Goal: Task Accomplishment & Management: Manage account settings

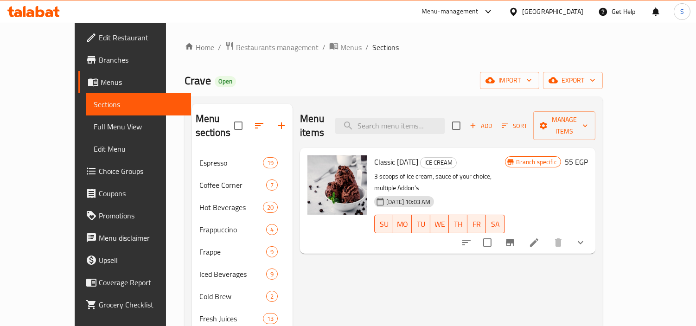
scroll to position [17, 0]
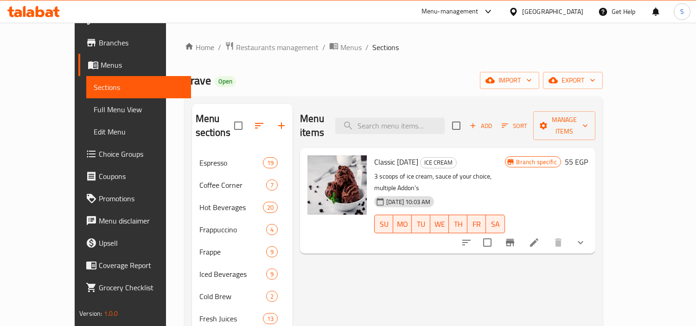
click at [494, 12] on div at bounding box center [485, 11] width 15 height 11
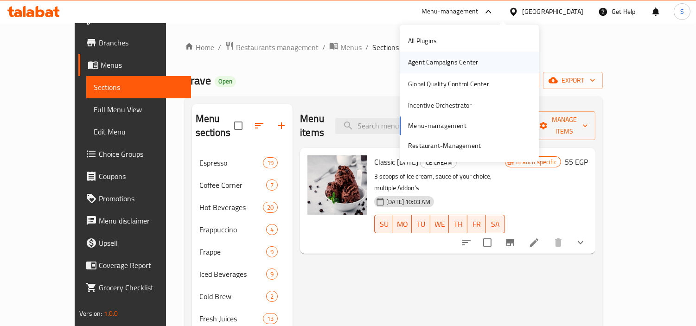
click at [459, 62] on div "Agent Campaigns Center" at bounding box center [443, 62] width 70 height 10
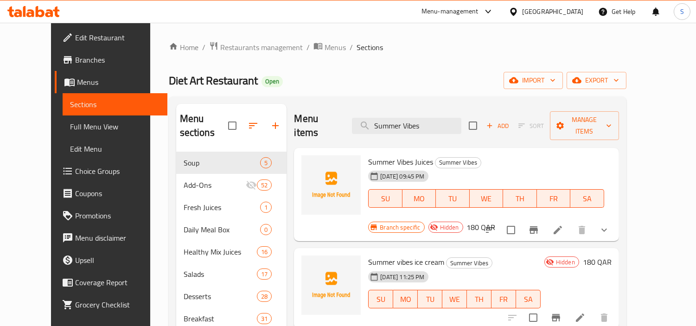
click at [569, 9] on div "Qatar" at bounding box center [552, 11] width 61 height 10
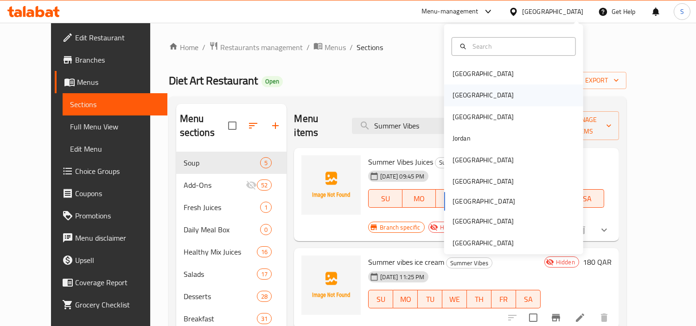
click at [471, 101] on div "[GEOGRAPHIC_DATA]" at bounding box center [513, 95] width 139 height 21
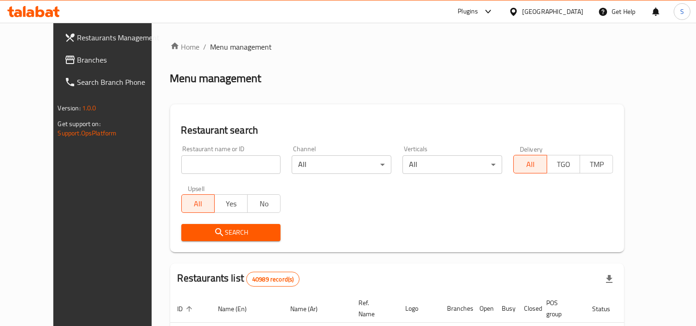
click at [77, 58] on span "Branches" at bounding box center [119, 59] width 85 height 11
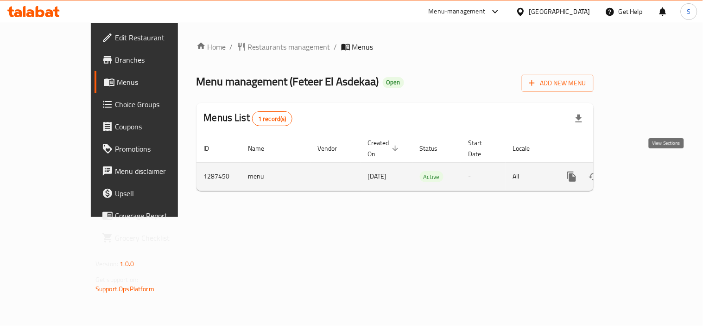
click at [644, 171] on icon "enhanced table" at bounding box center [638, 176] width 11 height 11
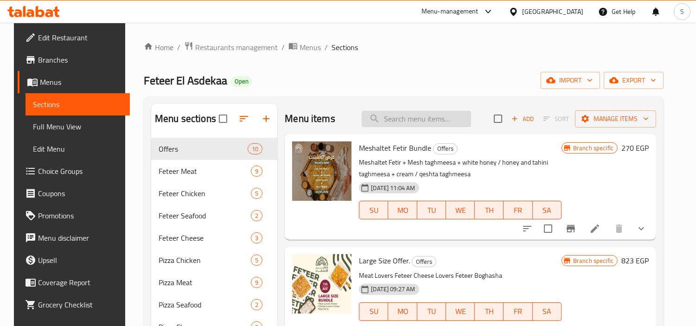
click at [442, 118] on input "search" at bounding box center [416, 119] width 109 height 16
paste input "Meshaltet Fetir Bundle"
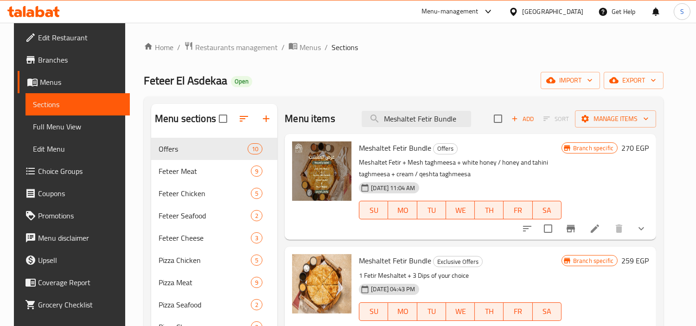
type input "Meshaltet Fetir Bundle"
click at [576, 228] on icon "Branch-specific-item" at bounding box center [570, 228] width 11 height 11
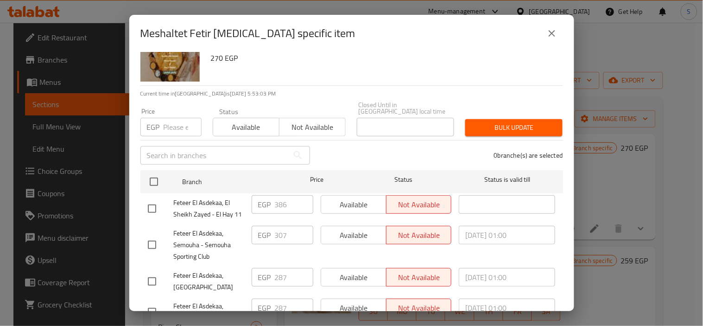
scroll to position [67, 0]
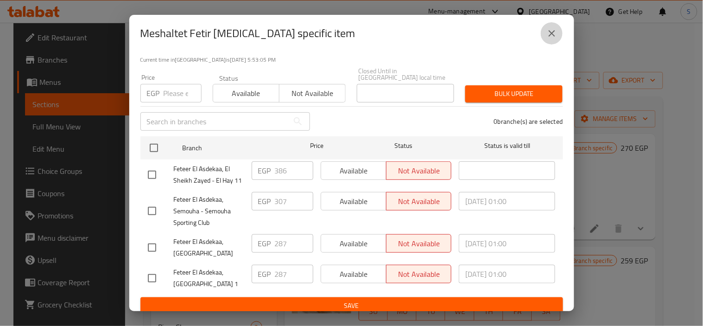
click at [549, 39] on button "close" at bounding box center [552, 33] width 22 height 22
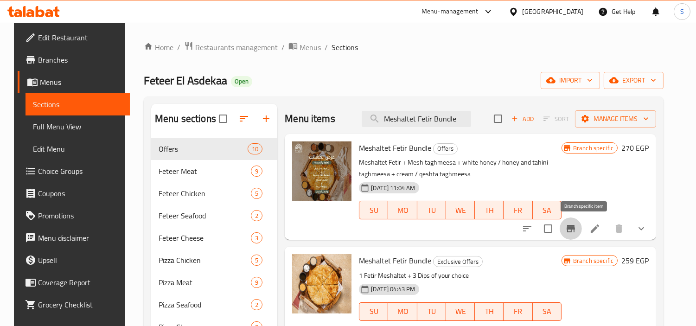
click at [582, 232] on button "Branch-specific-item" at bounding box center [570, 228] width 22 height 22
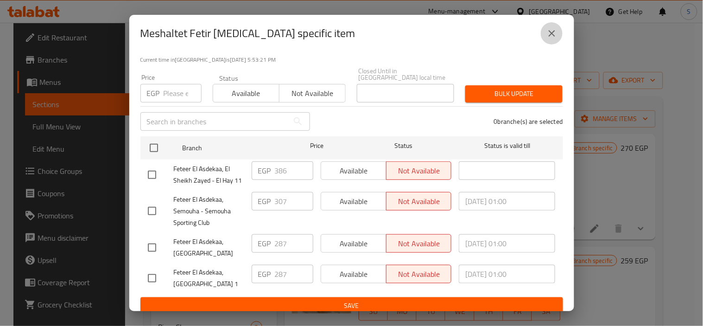
click at [548, 36] on icon "close" at bounding box center [551, 33] width 11 height 11
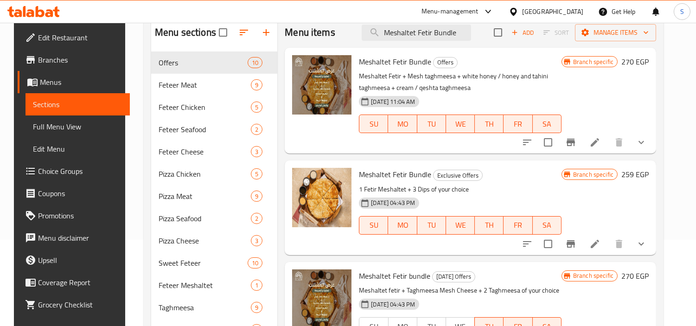
scroll to position [103, 0]
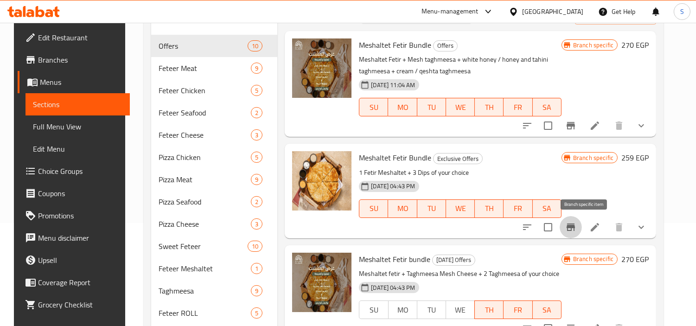
click at [582, 220] on button "Branch-specific-item" at bounding box center [570, 227] width 22 height 22
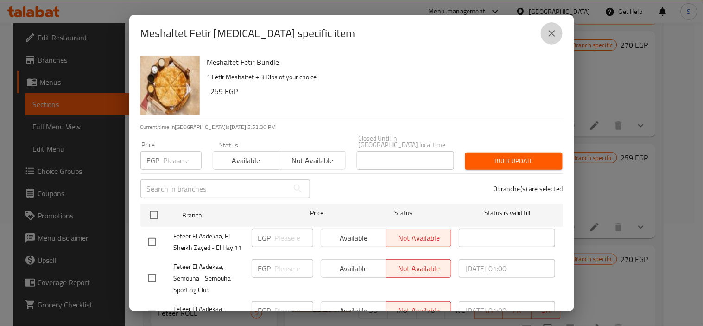
click at [552, 35] on icon "close" at bounding box center [551, 33] width 11 height 11
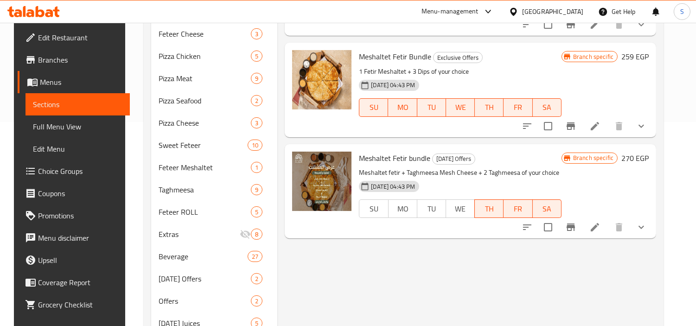
scroll to position [206, 0]
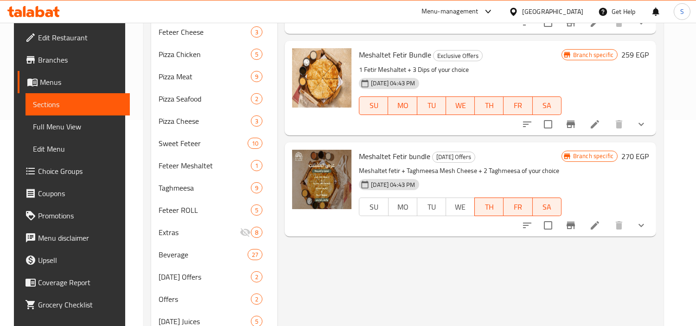
click at [582, 219] on button "Branch-specific-item" at bounding box center [570, 225] width 22 height 22
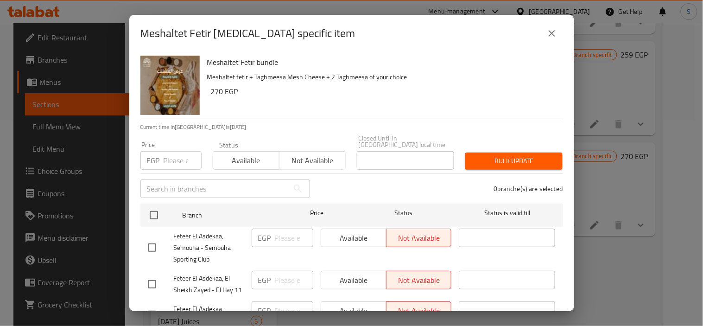
click at [540, 24] on div "Meshaltet Fetir [MEDICAL_DATA] specific item" at bounding box center [351, 33] width 423 height 22
click at [553, 31] on icon "close" at bounding box center [552, 33] width 6 height 6
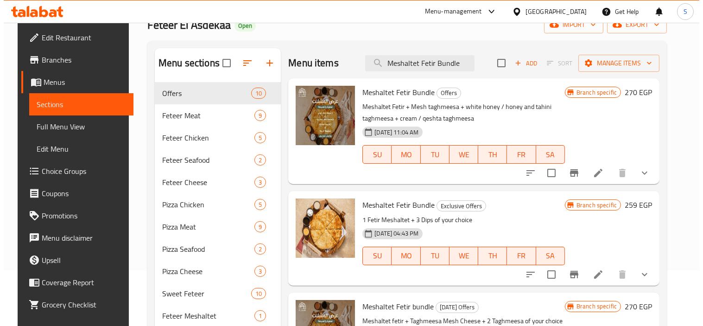
scroll to position [51, 0]
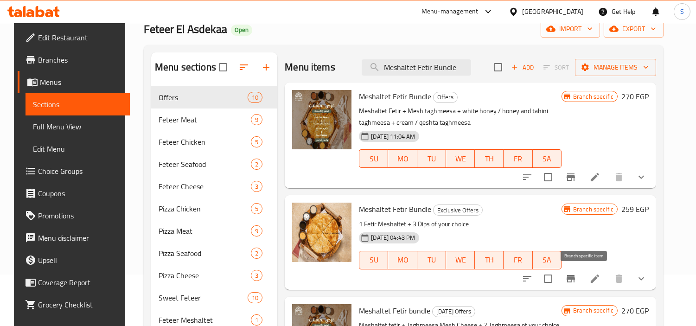
click at [575, 281] on icon "Branch-specific-item" at bounding box center [570, 278] width 8 height 7
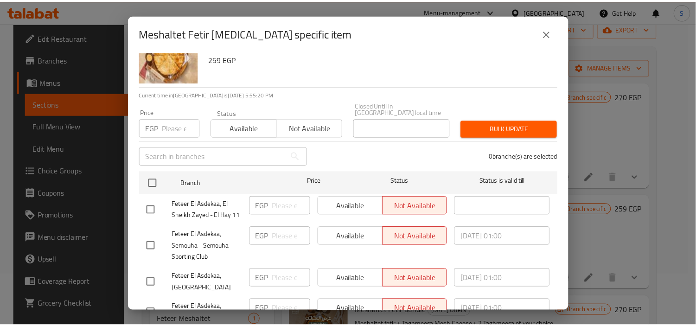
scroll to position [67, 0]
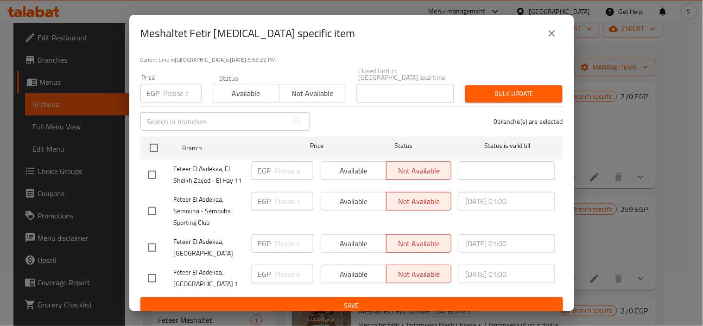
click at [541, 34] on button "close" at bounding box center [552, 33] width 22 height 22
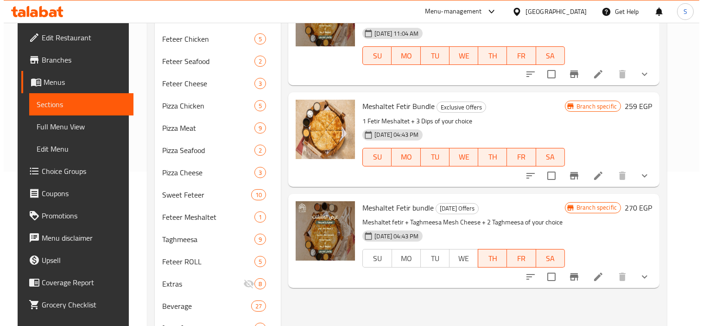
scroll to position [206, 0]
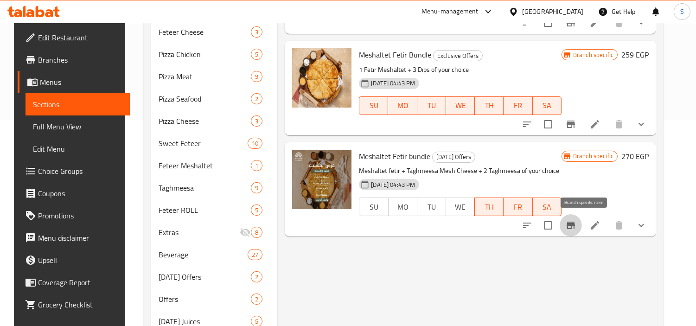
click at [582, 219] on button "Branch-specific-item" at bounding box center [570, 225] width 22 height 22
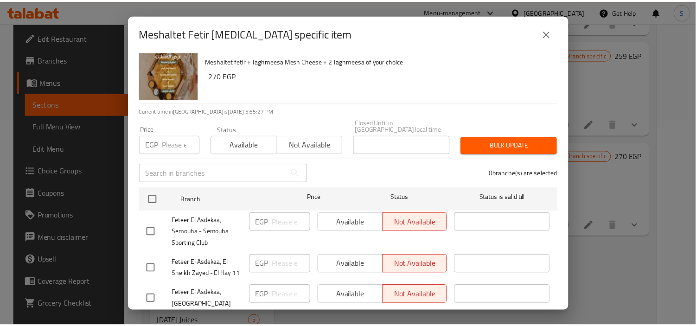
scroll to position [0, 0]
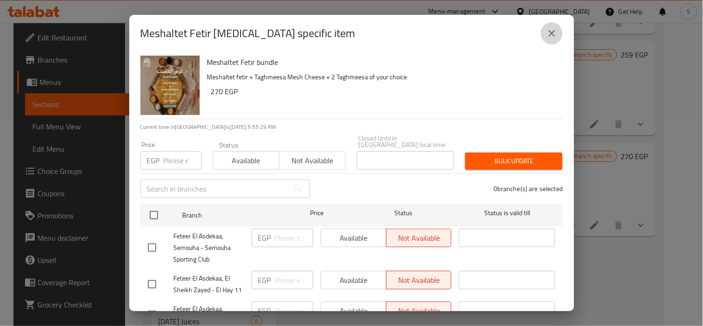
click at [546, 38] on icon "close" at bounding box center [551, 33] width 11 height 11
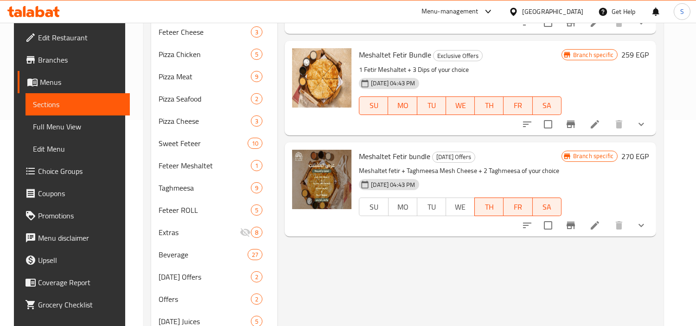
scroll to position [51, 0]
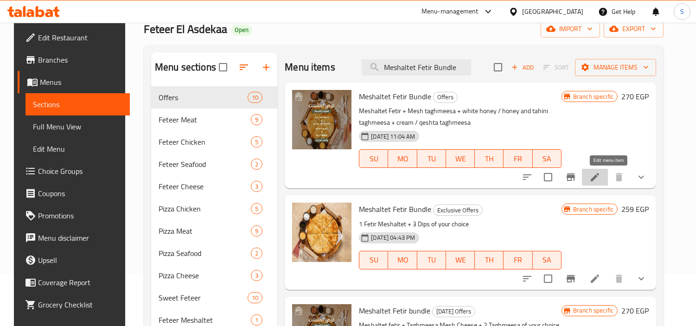
click at [599, 180] on icon at bounding box center [594, 177] width 8 height 8
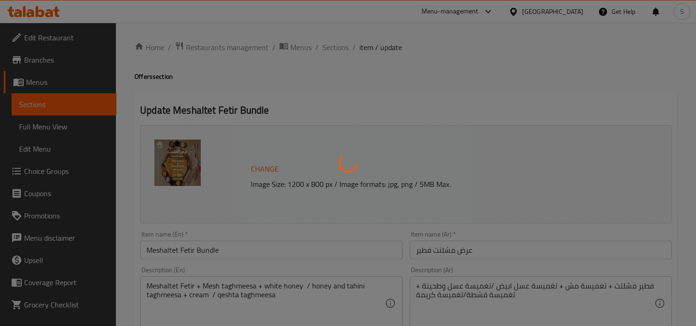
type input "اختيارك الاول من التغميسة"
type input "1"
type input "اختيارك الثاني من التغميسة"
type input "1"
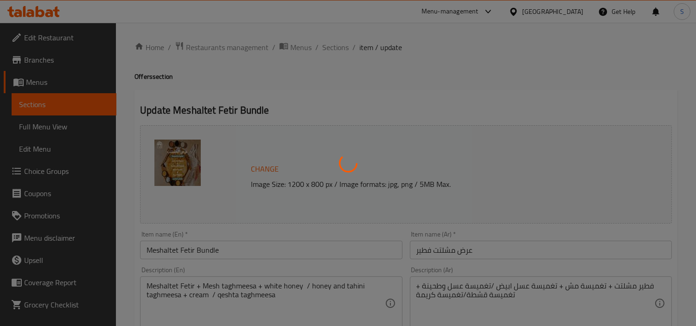
type input "1"
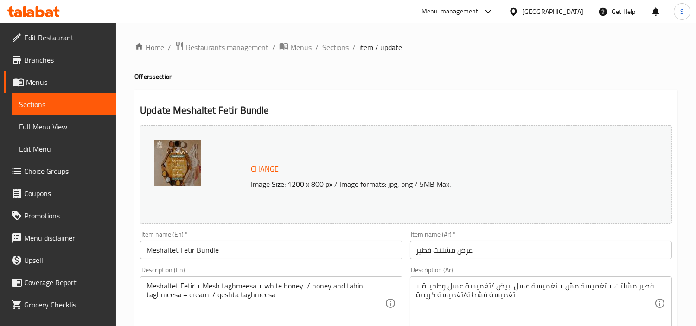
click at [494, 12] on icon at bounding box center [487, 11] width 11 height 11
click at [345, 48] on span "Sections" at bounding box center [335, 47] width 26 height 11
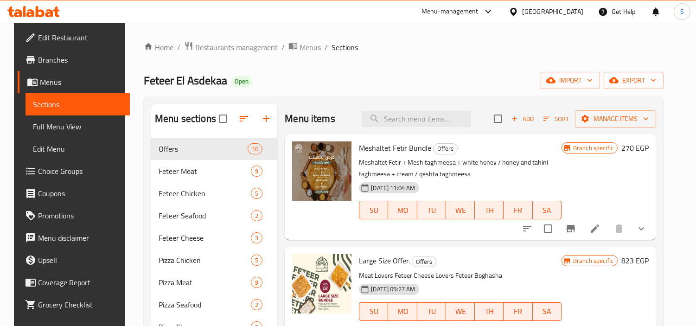
click at [649, 80] on span "export" at bounding box center [633, 81] width 45 height 12
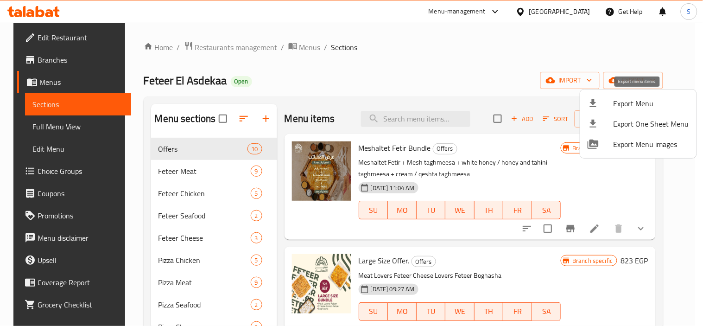
click at [600, 105] on div at bounding box center [601, 103] width 26 height 11
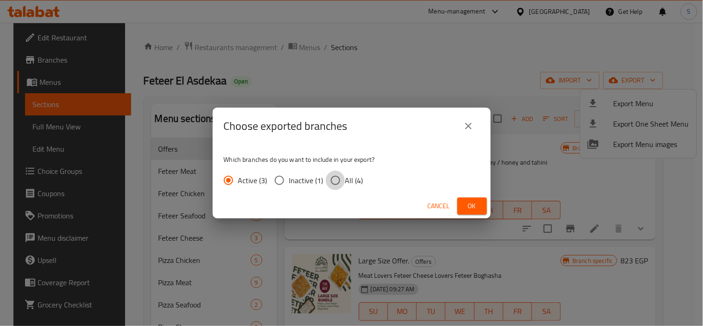
click at [338, 183] on input "All (4)" at bounding box center [335, 180] width 19 height 19
radio input "true"
click at [471, 208] on span "Ok" at bounding box center [472, 206] width 15 height 12
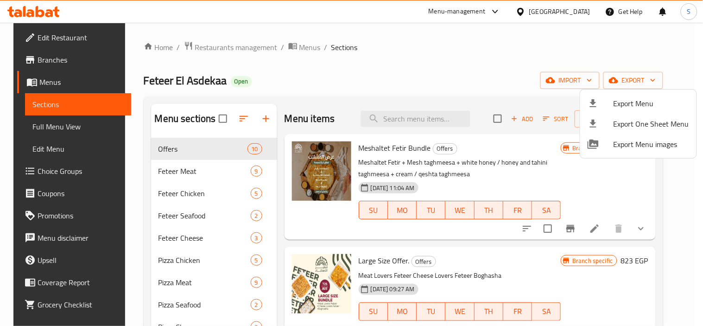
click at [472, 56] on div at bounding box center [351, 163] width 703 height 326
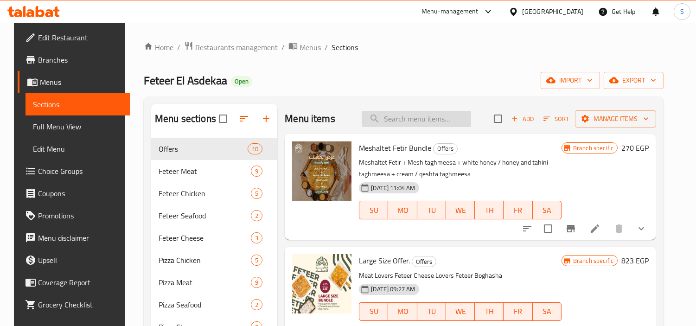
click at [416, 120] on input "search" at bounding box center [416, 119] width 109 height 16
drag, startPoint x: 353, startPoint y: 150, endPoint x: 426, endPoint y: 153, distance: 73.3
click at [426, 153] on div "Meshaltet Fetir Bundle Offers Meshaltet Fetir + Mesh taghmeesa + white honey / …" at bounding box center [460, 187] width 210 height 98
copy span "Meshaltet Fetir Bundle"
click at [410, 116] on input "search" at bounding box center [416, 119] width 109 height 16
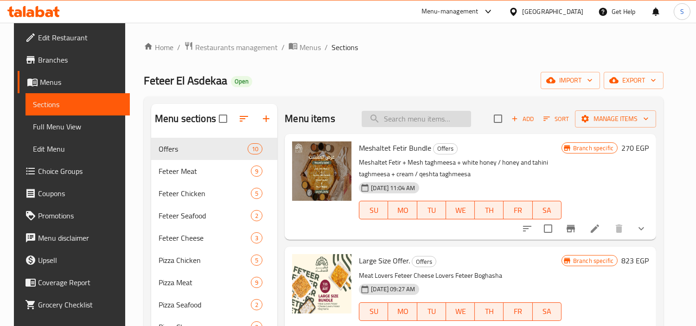
click at [419, 121] on input "search" at bounding box center [416, 119] width 109 height 16
paste input "Meshaltet Fetir Bundle"
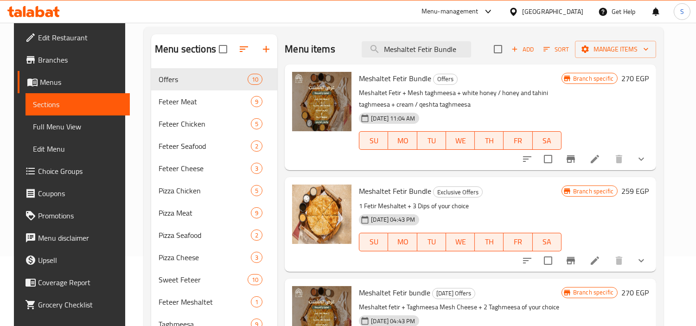
scroll to position [51, 0]
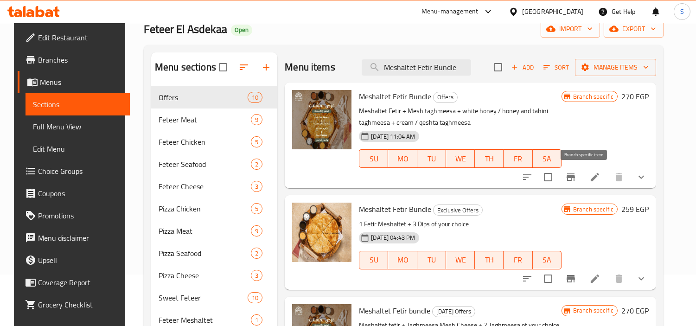
type input "Meshaltet Fetir Bundle"
click at [575, 177] on icon "Branch-specific-item" at bounding box center [570, 176] width 8 height 7
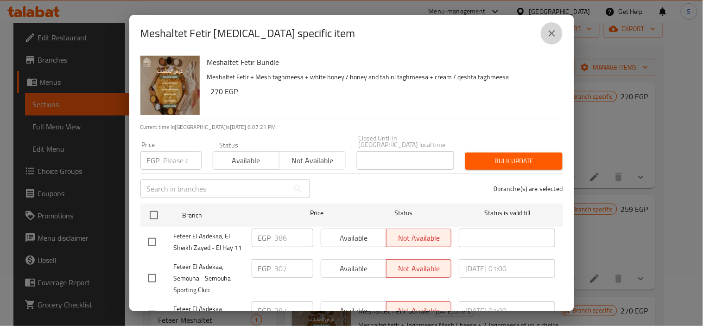
click at [549, 30] on icon "close" at bounding box center [552, 33] width 6 height 6
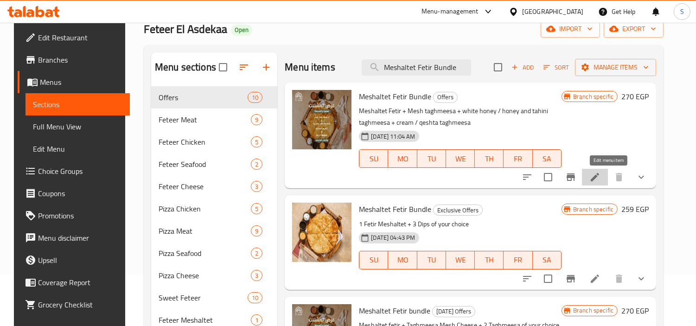
click at [600, 181] on icon at bounding box center [594, 176] width 11 height 11
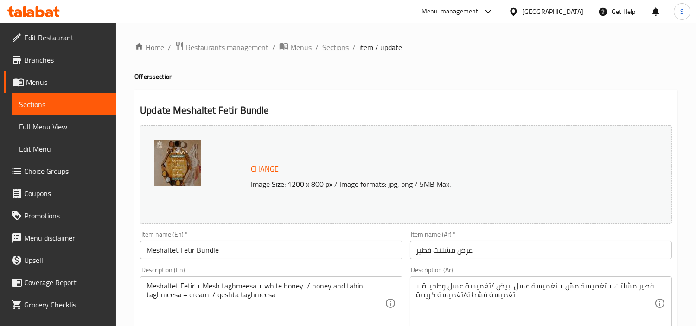
click at [345, 53] on span "Sections" at bounding box center [335, 47] width 26 height 11
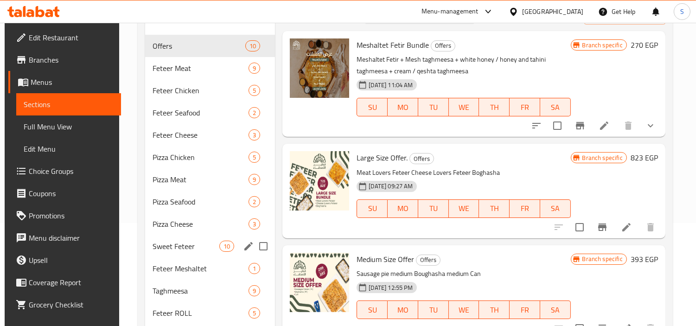
scroll to position [154, 0]
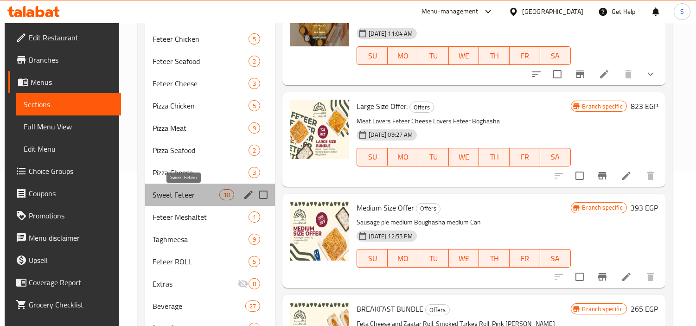
click at [172, 196] on span "Sweet Feteer" at bounding box center [185, 194] width 67 height 11
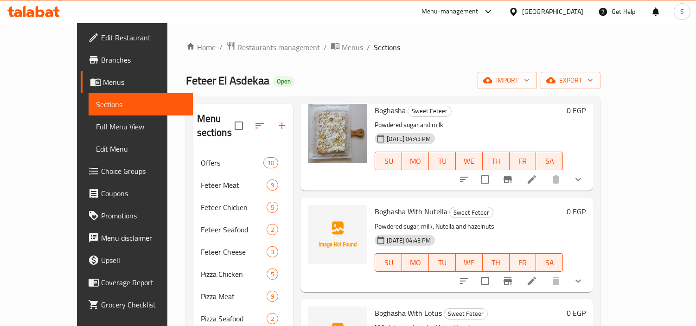
scroll to position [103, 0]
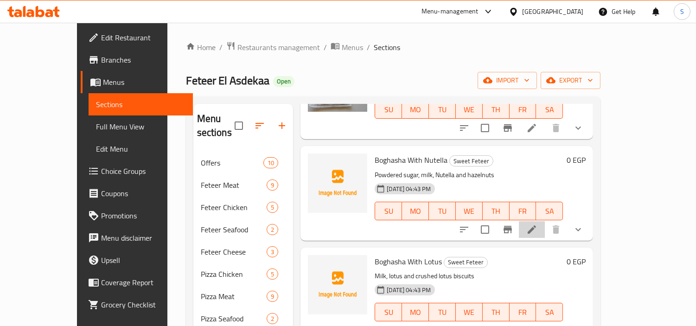
click at [545, 221] on li at bounding box center [532, 229] width 26 height 17
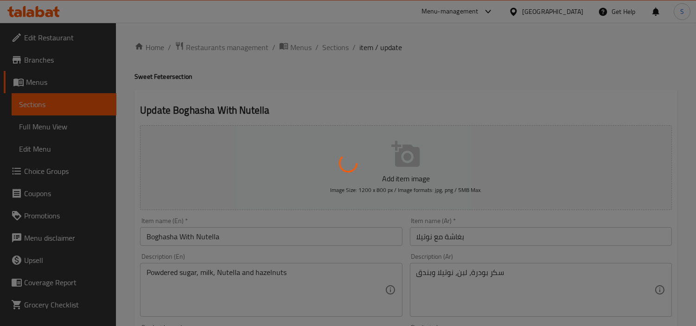
type input "الإضافات:"
type input "0"
type input "4"
type input "اختيار حجم البغاشة نوتيلا"
type input "1"
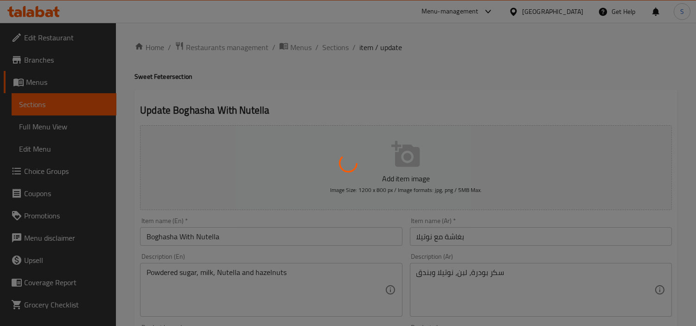
type input "1"
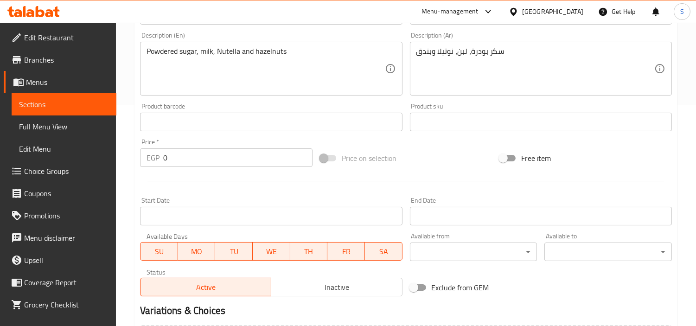
scroll to position [257, 0]
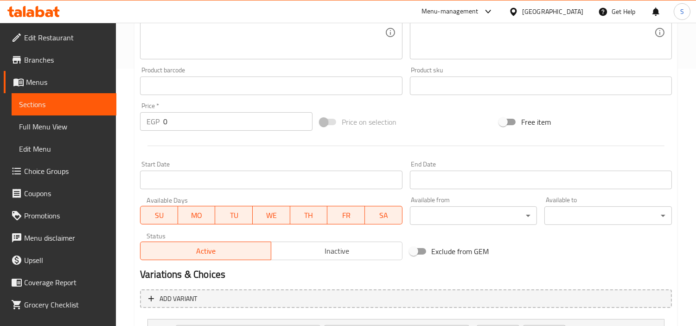
click at [312, 247] on span "Inactive" at bounding box center [336, 250] width 123 height 13
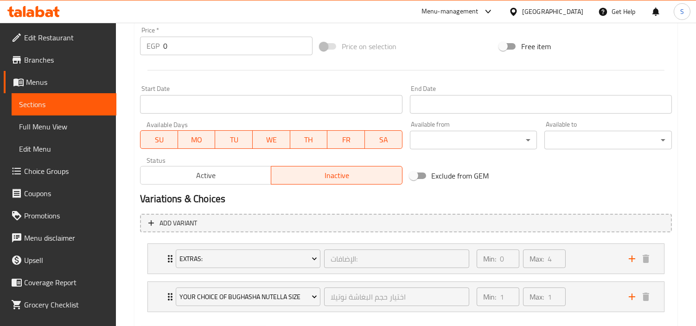
scroll to position [381, 0]
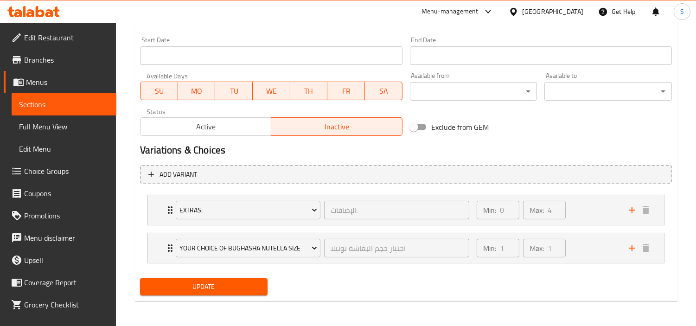
click at [244, 288] on span "Update" at bounding box center [203, 287] width 113 height 12
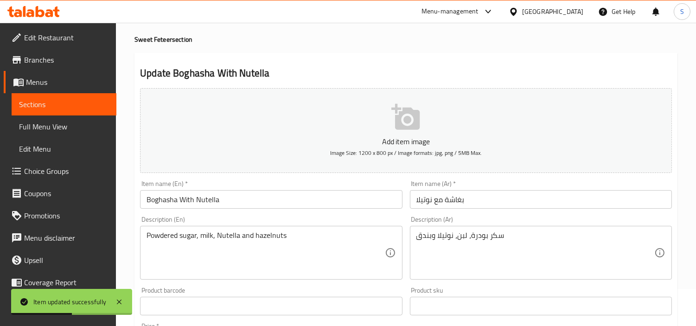
scroll to position [0, 0]
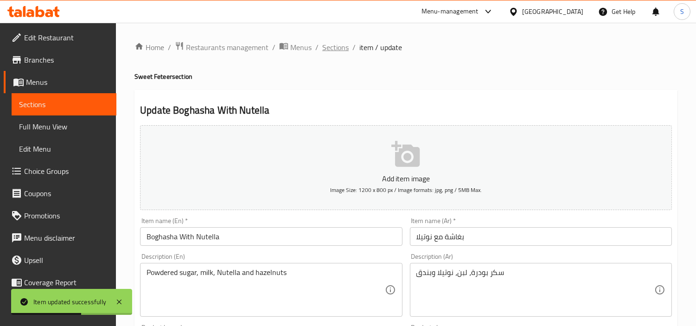
click at [333, 42] on span "Sections" at bounding box center [335, 47] width 26 height 11
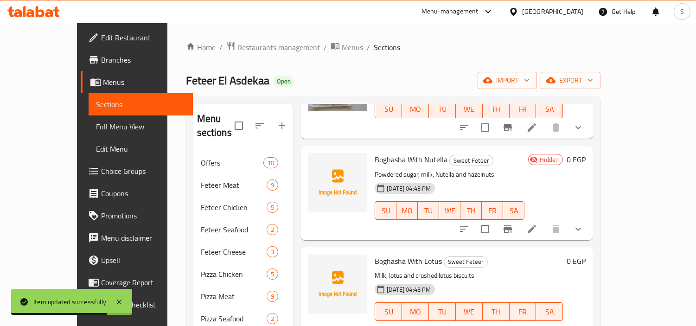
scroll to position [103, 0]
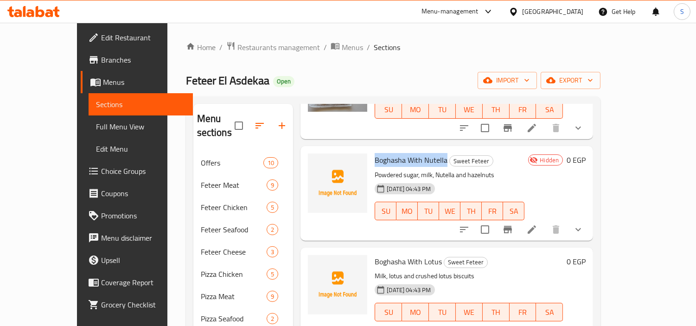
drag, startPoint x: 427, startPoint y: 148, endPoint x: 357, endPoint y: 149, distance: 70.5
click at [374, 153] on h6 "Boghasha With Nutella Sweet Feteer" at bounding box center [449, 159] width 150 height 13
copy span "Boghasha With Nutella"
drag, startPoint x: 422, startPoint y: 248, endPoint x: 357, endPoint y: 242, distance: 65.1
click at [374, 255] on h6 "Boghasha With Lotus Sweet Feteer" at bounding box center [468, 261] width 188 height 13
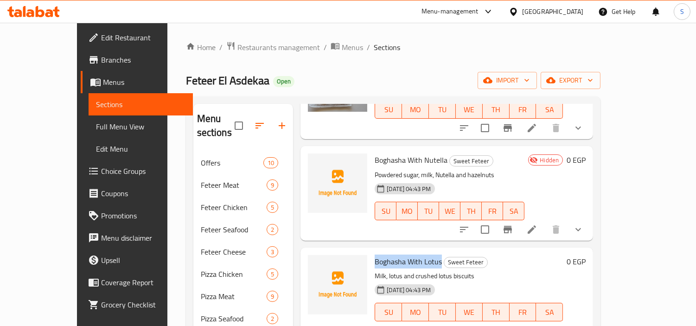
copy span "Boghasha With Lotus"
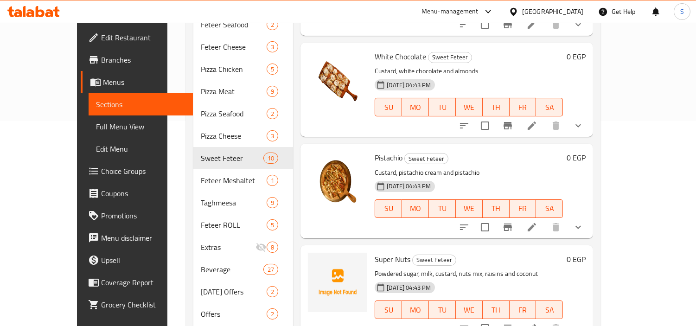
scroll to position [206, 0]
drag, startPoint x: 355, startPoint y: 242, endPoint x: 389, endPoint y: 248, distance: 35.3
click at [389, 248] on div "Super Nuts Sweet Feteer Powdered sugar, milk, custard, nuts mix, raisins and co…" at bounding box center [469, 291] width 196 height 87
copy span "Super Nuts"
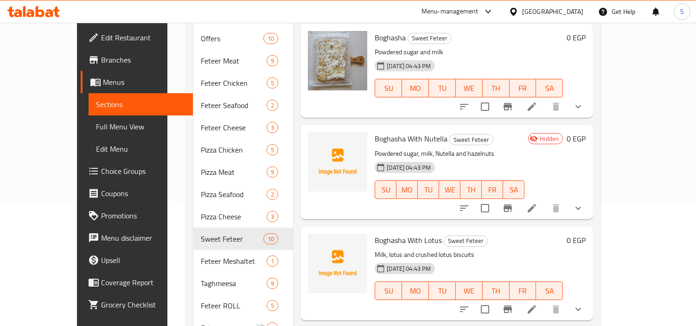
scroll to position [0, 0]
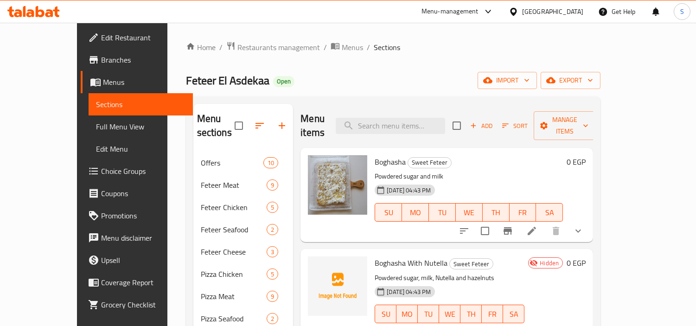
drag, startPoint x: 396, startPoint y: 57, endPoint x: 401, endPoint y: 59, distance: 5.4
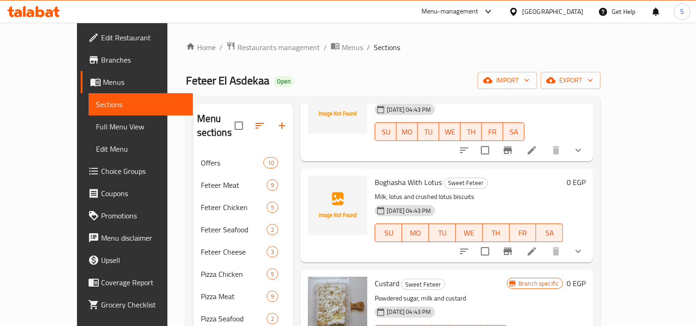
scroll to position [206, 0]
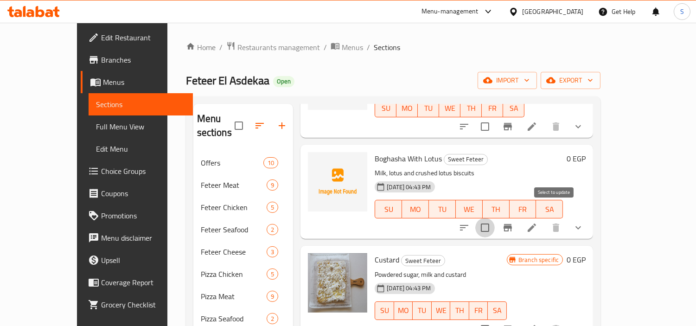
click at [495, 220] on input "checkbox" at bounding box center [484, 227] width 19 height 19
checkbox input "true"
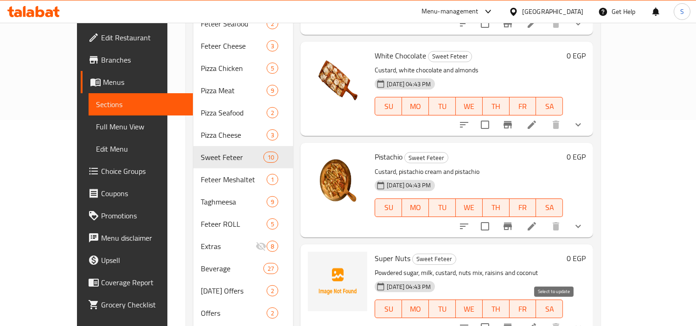
click at [495, 317] on input "checkbox" at bounding box center [484, 326] width 19 height 19
checkbox input "true"
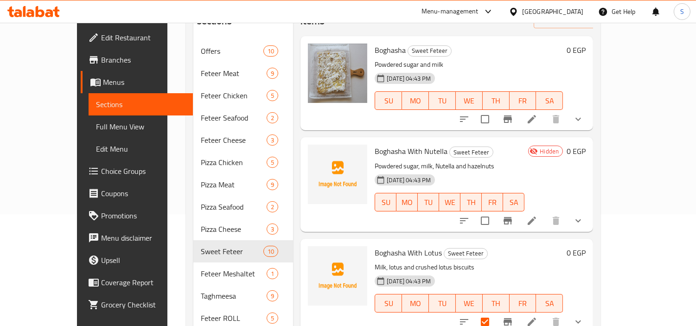
scroll to position [0, 0]
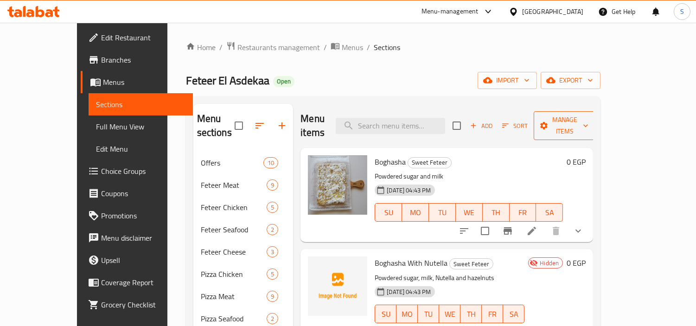
click at [588, 120] on span "Manage items" at bounding box center [564, 125] width 47 height 23
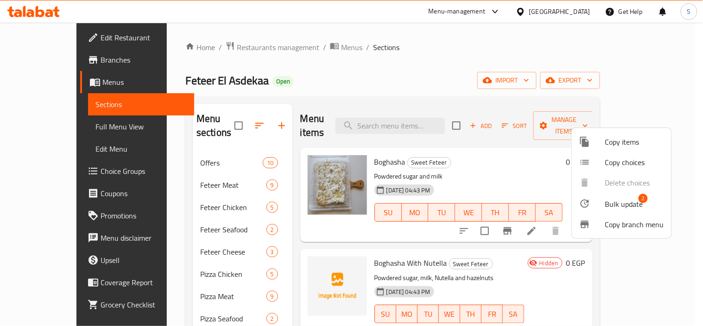
click at [631, 203] on span "Bulk update" at bounding box center [624, 203] width 38 height 11
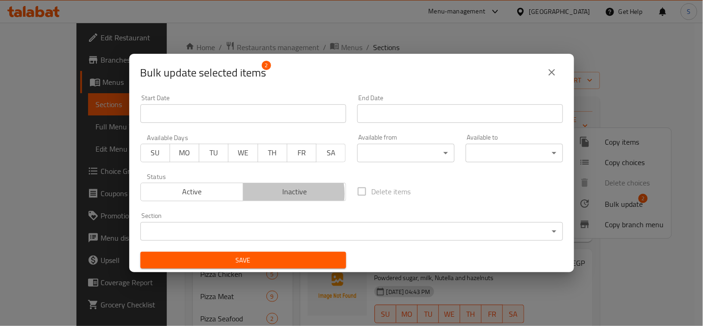
click at [285, 194] on span "Inactive" at bounding box center [294, 191] width 95 height 13
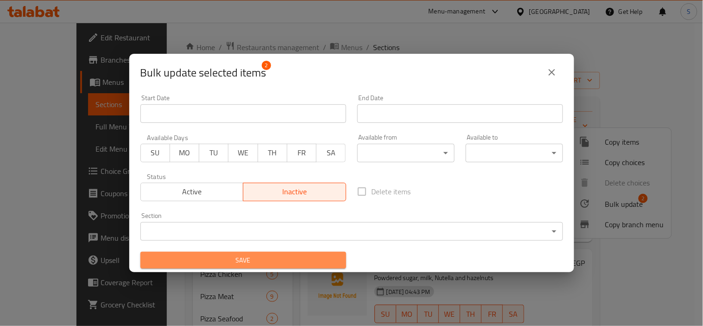
click at [282, 257] on span "Save" at bounding box center [243, 260] width 191 height 12
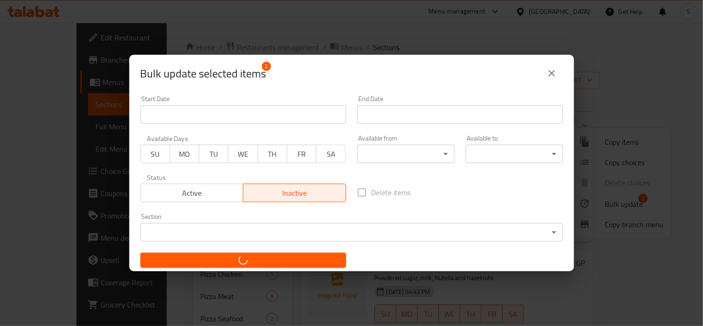
checkbox input "false"
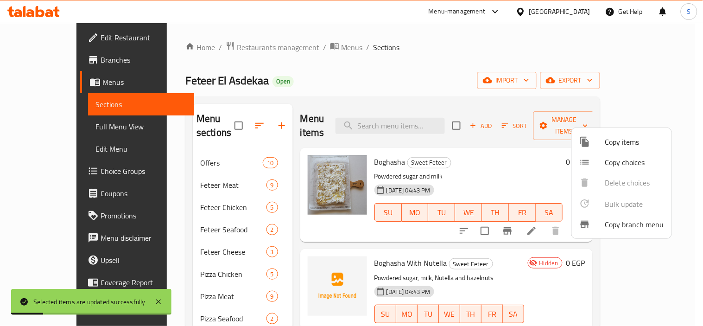
click at [685, 232] on div at bounding box center [351, 163] width 703 height 326
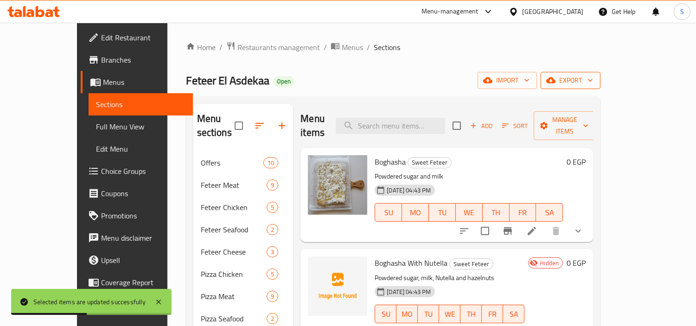
click at [593, 78] on span "export" at bounding box center [570, 81] width 45 height 12
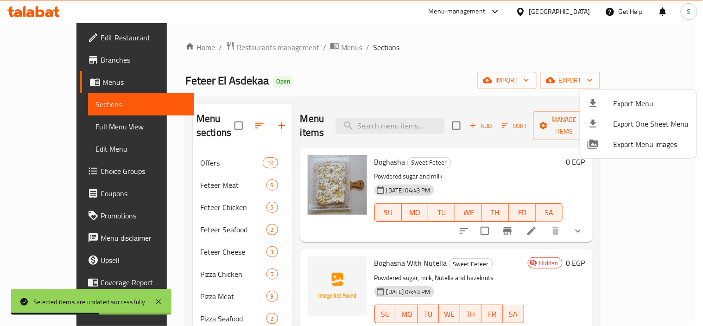
click at [624, 99] on span "Export Menu" at bounding box center [652, 103] width 76 height 11
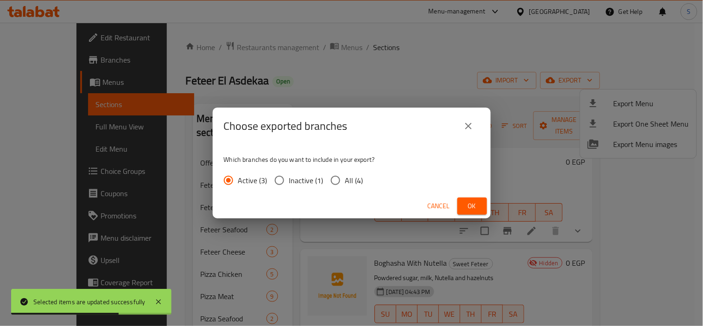
drag, startPoint x: 336, startPoint y: 179, endPoint x: 441, endPoint y: 188, distance: 105.2
click at [342, 180] on input "All (4)" at bounding box center [335, 180] width 19 height 19
radio input "true"
click at [467, 199] on button "Ok" at bounding box center [472, 205] width 30 height 17
